Goal: Task Accomplishment & Management: Use online tool/utility

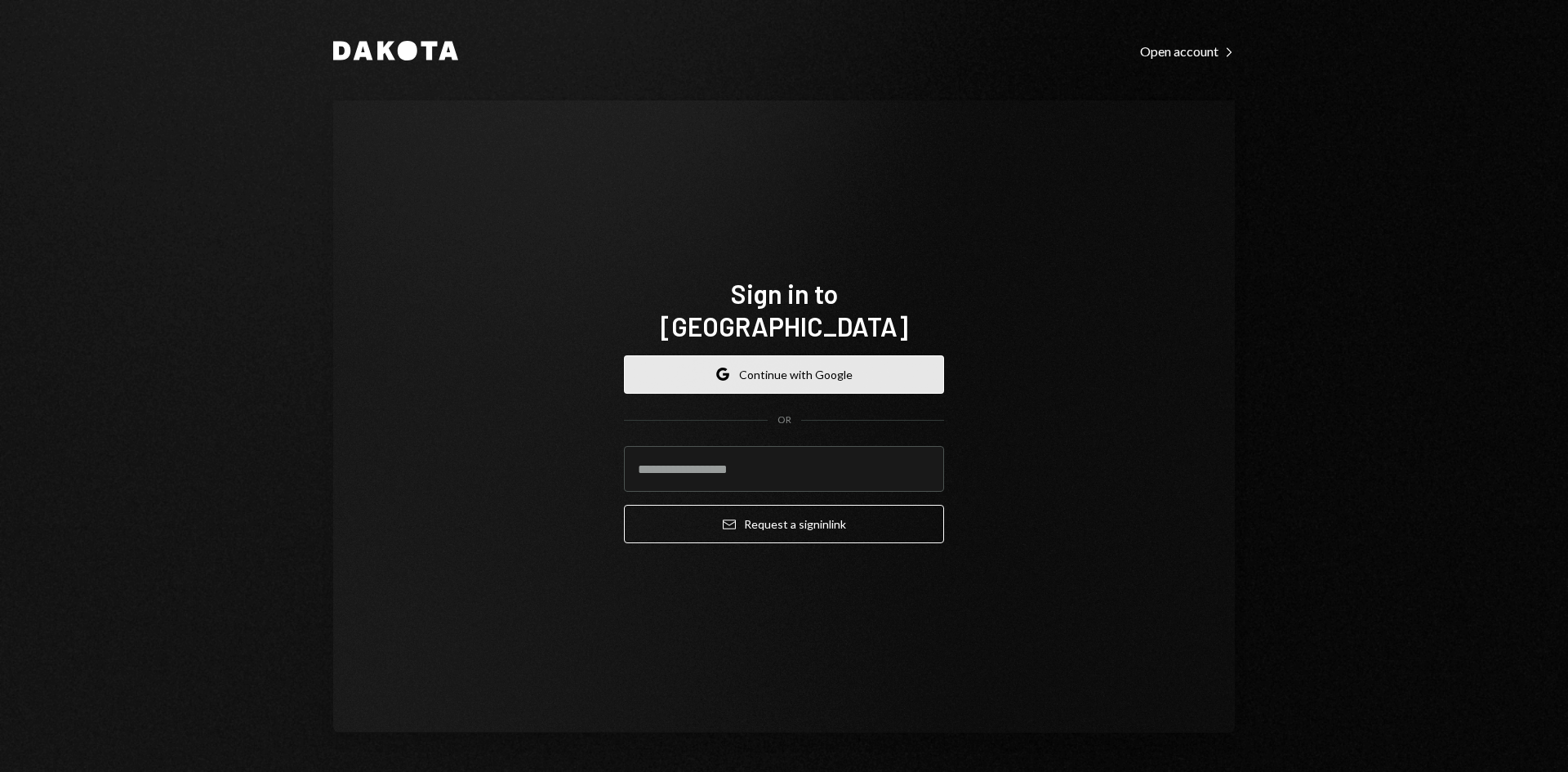
click at [858, 356] on button "Google Continue with Google" at bounding box center [784, 375] width 321 height 38
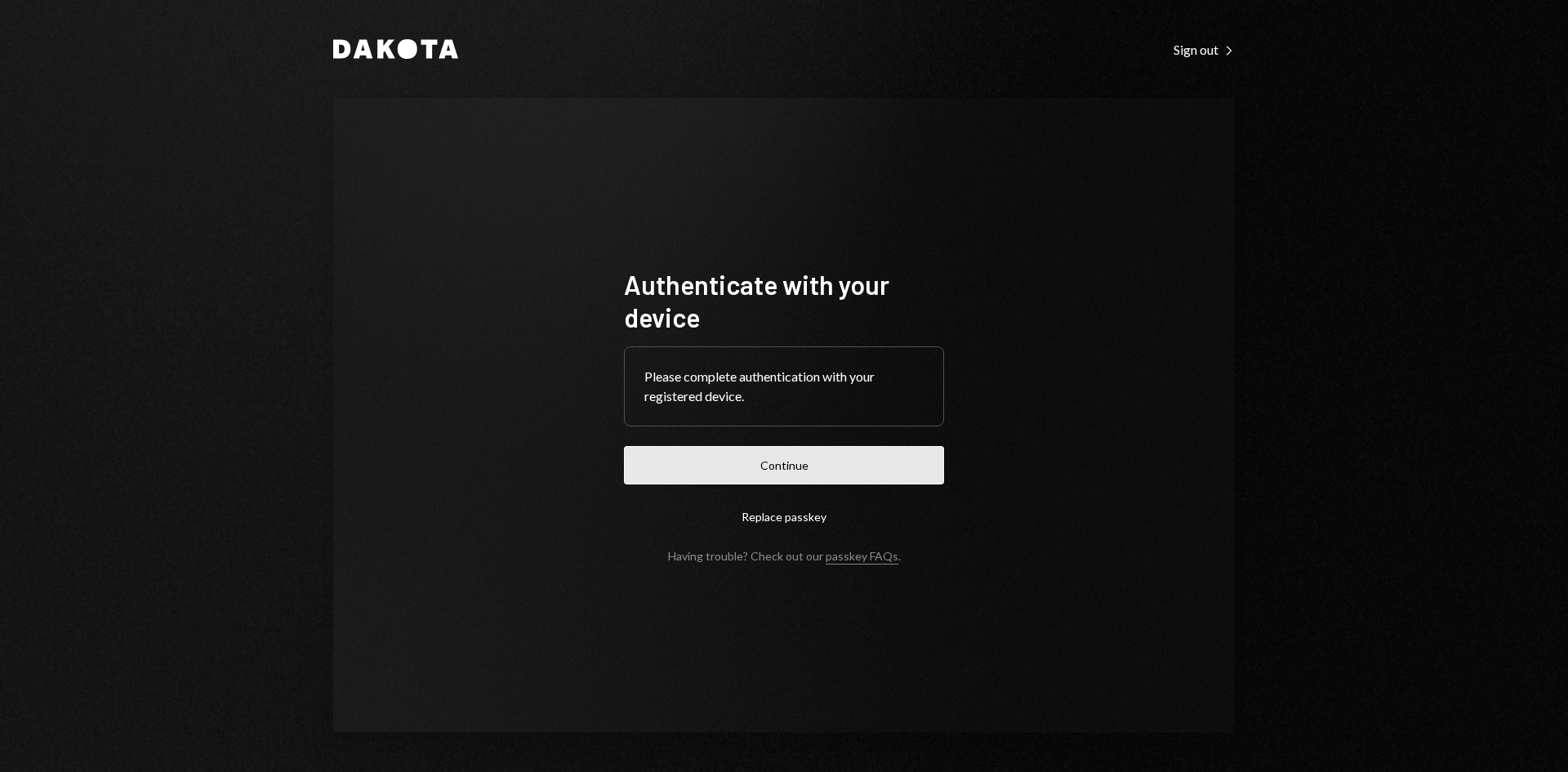
click at [830, 461] on button "Continue" at bounding box center [784, 465] width 321 height 38
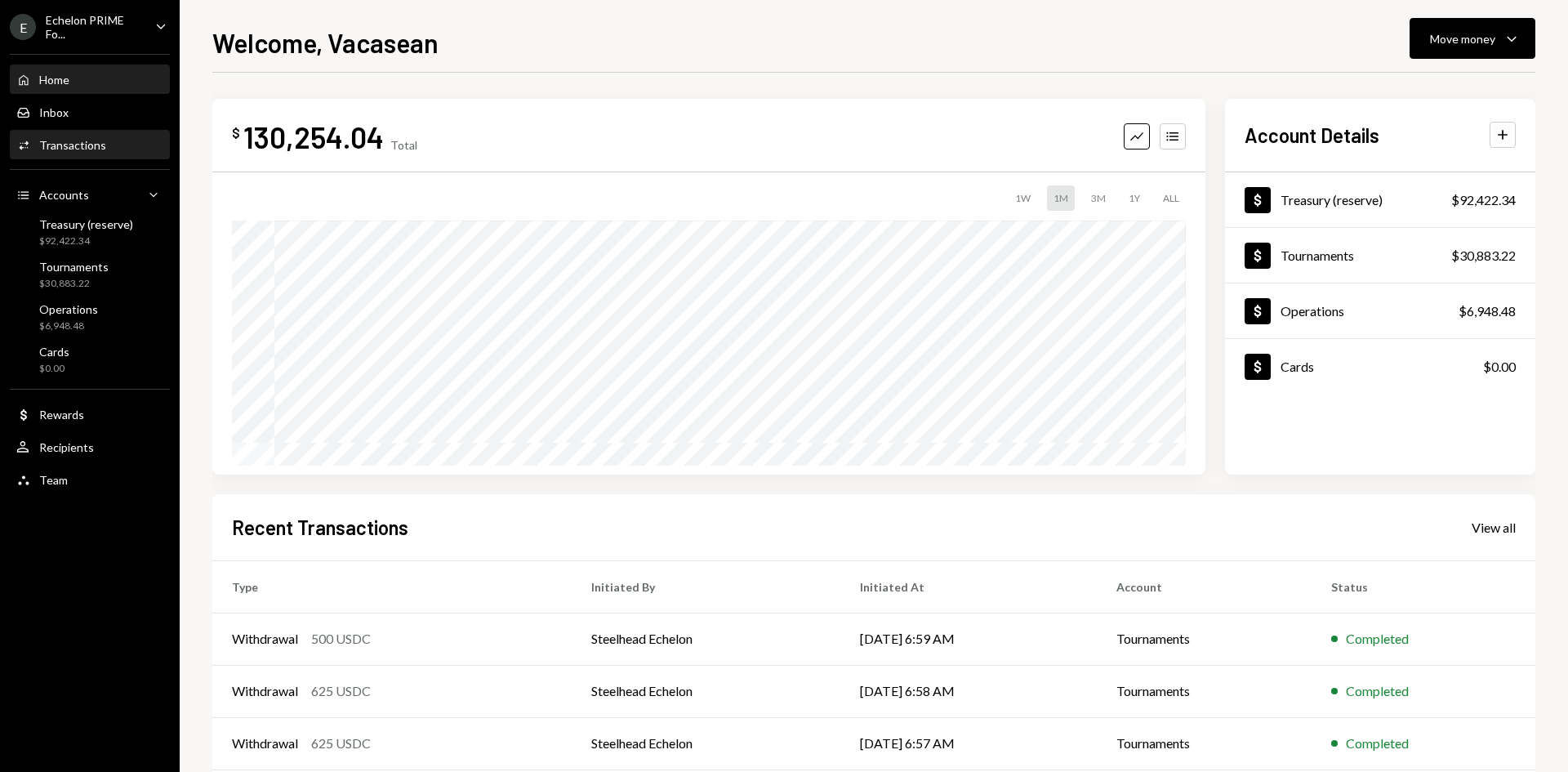
click at [81, 151] on div "Transactions" at bounding box center [72, 144] width 67 height 14
